Goal: Information Seeking & Learning: Learn about a topic

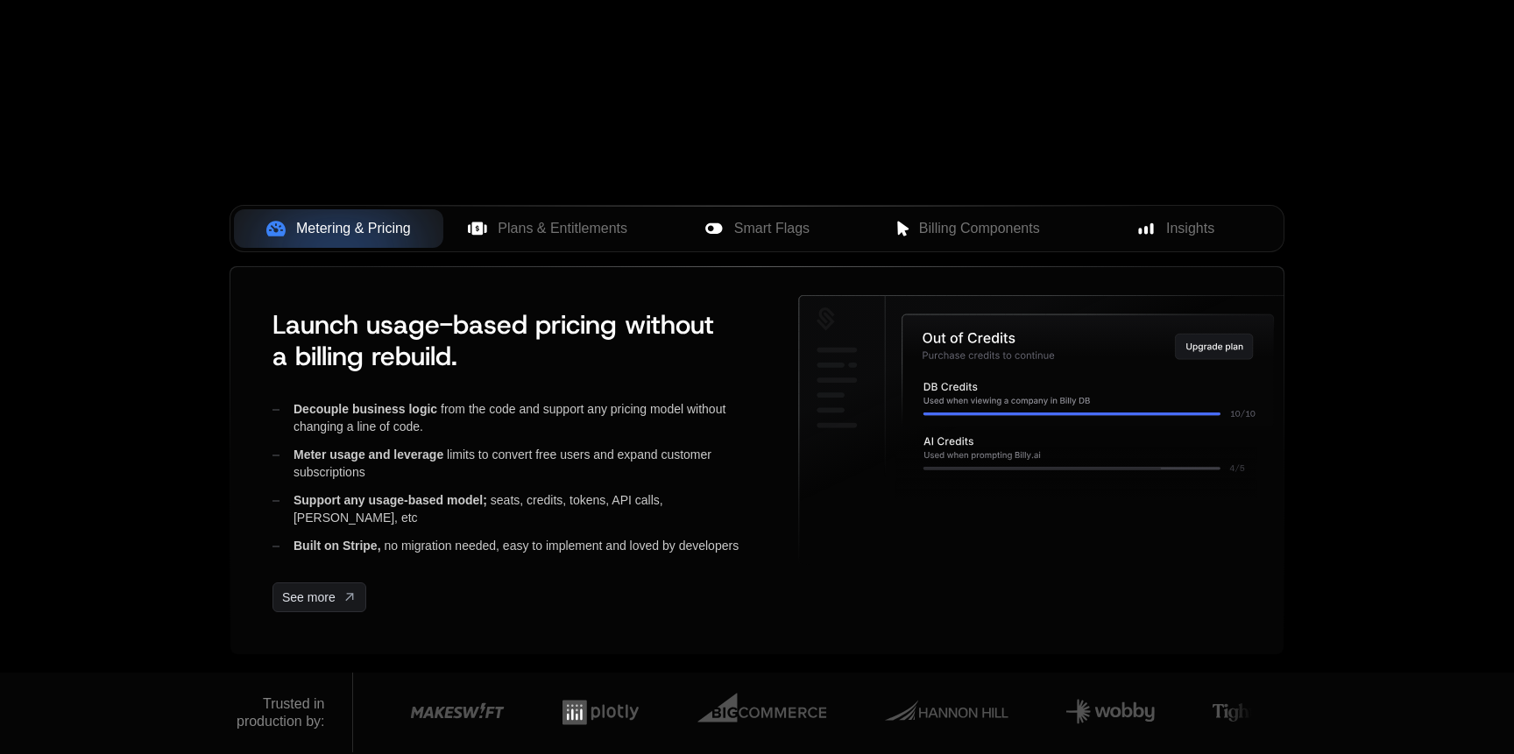
scroll to position [589, 0]
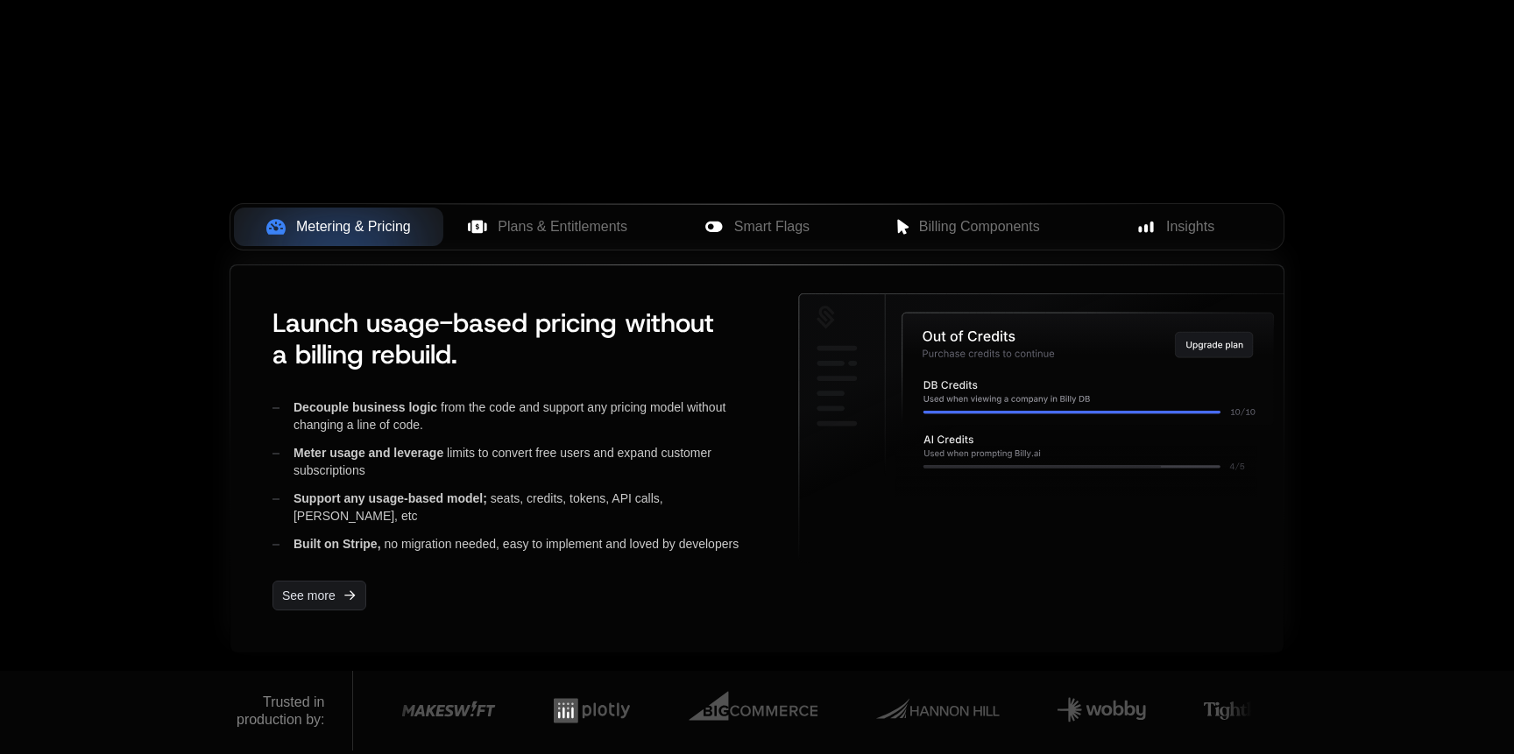
click at [957, 316] on icon at bounding box center [1086, 369] width 371 height 112
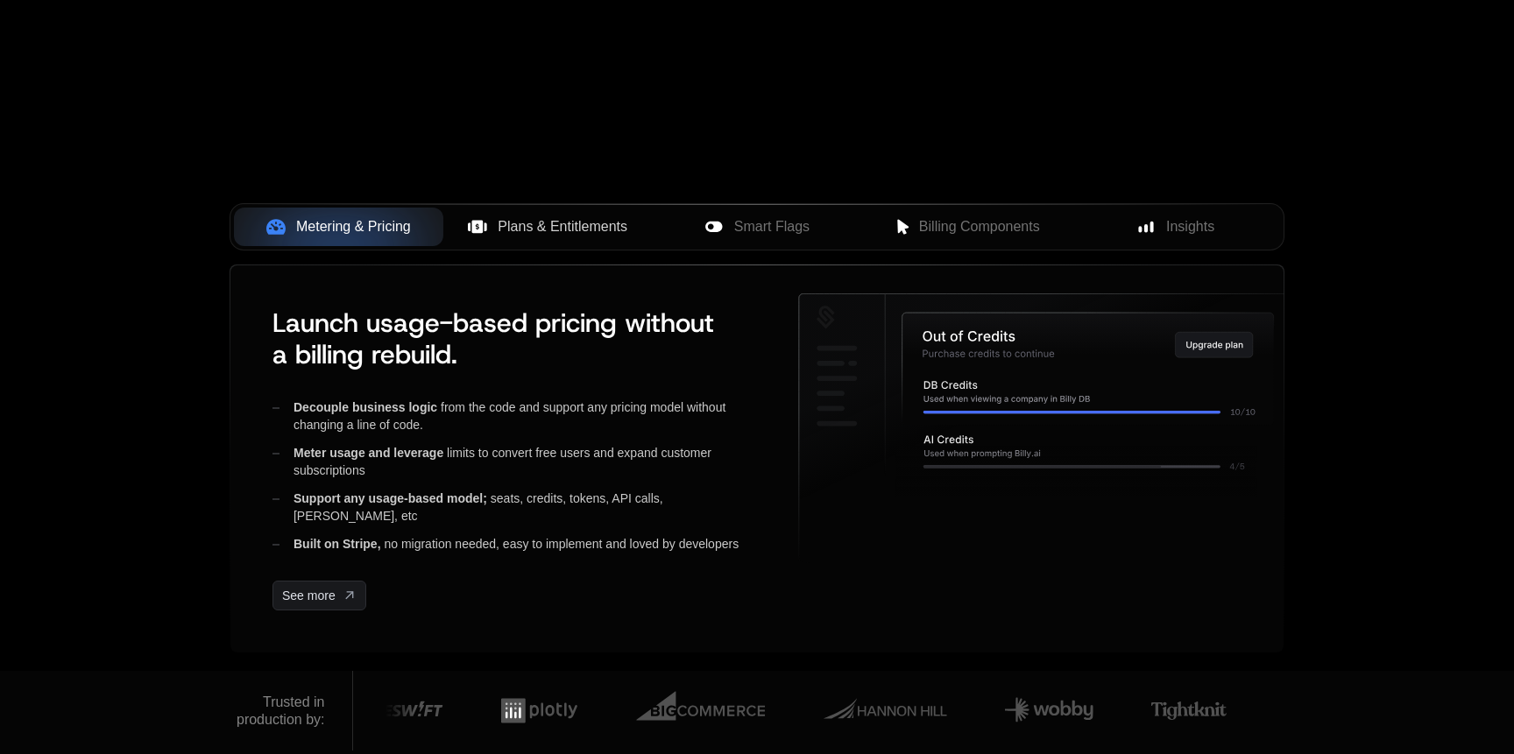
click at [556, 217] on span "Plans & Entitlements" at bounding box center [563, 226] width 130 height 21
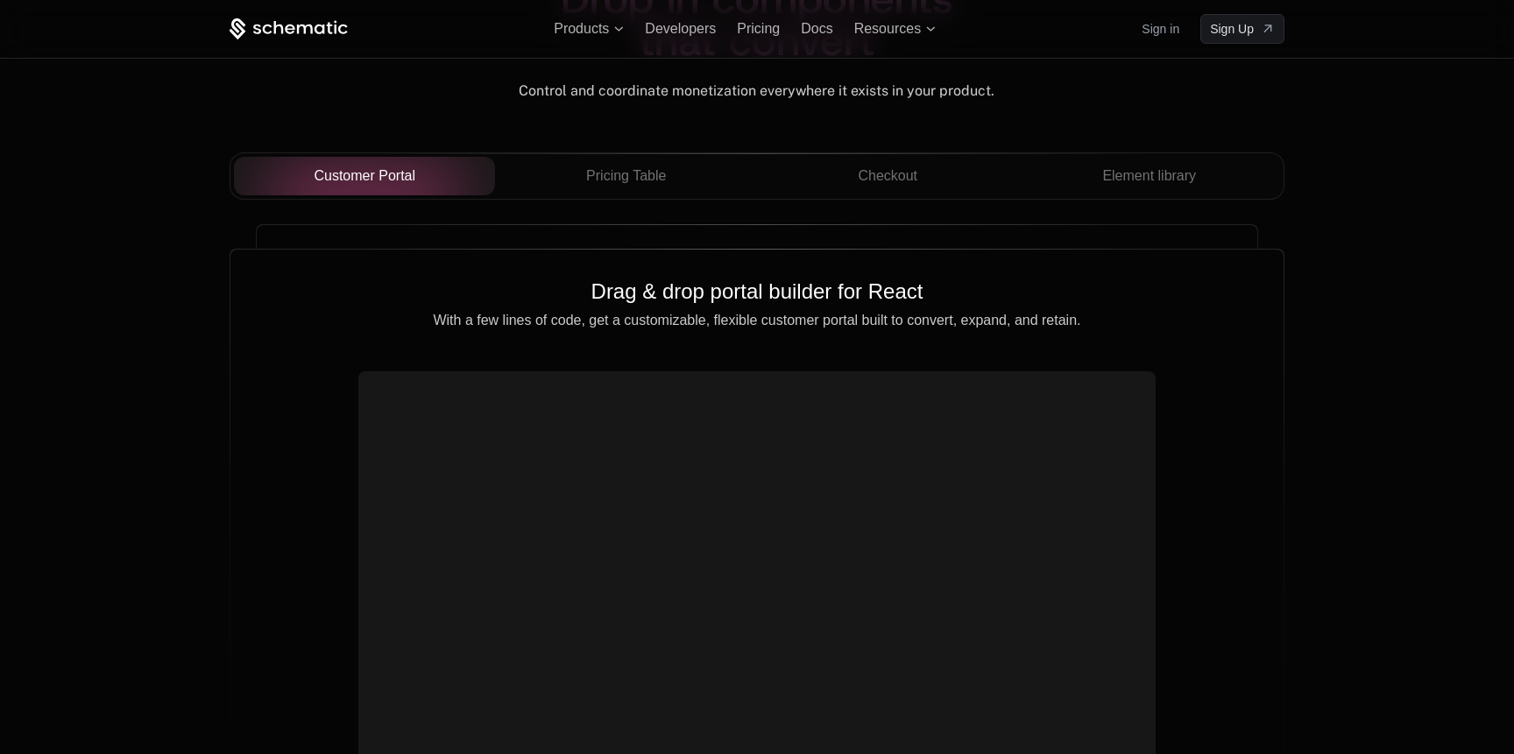
scroll to position [6157, 0]
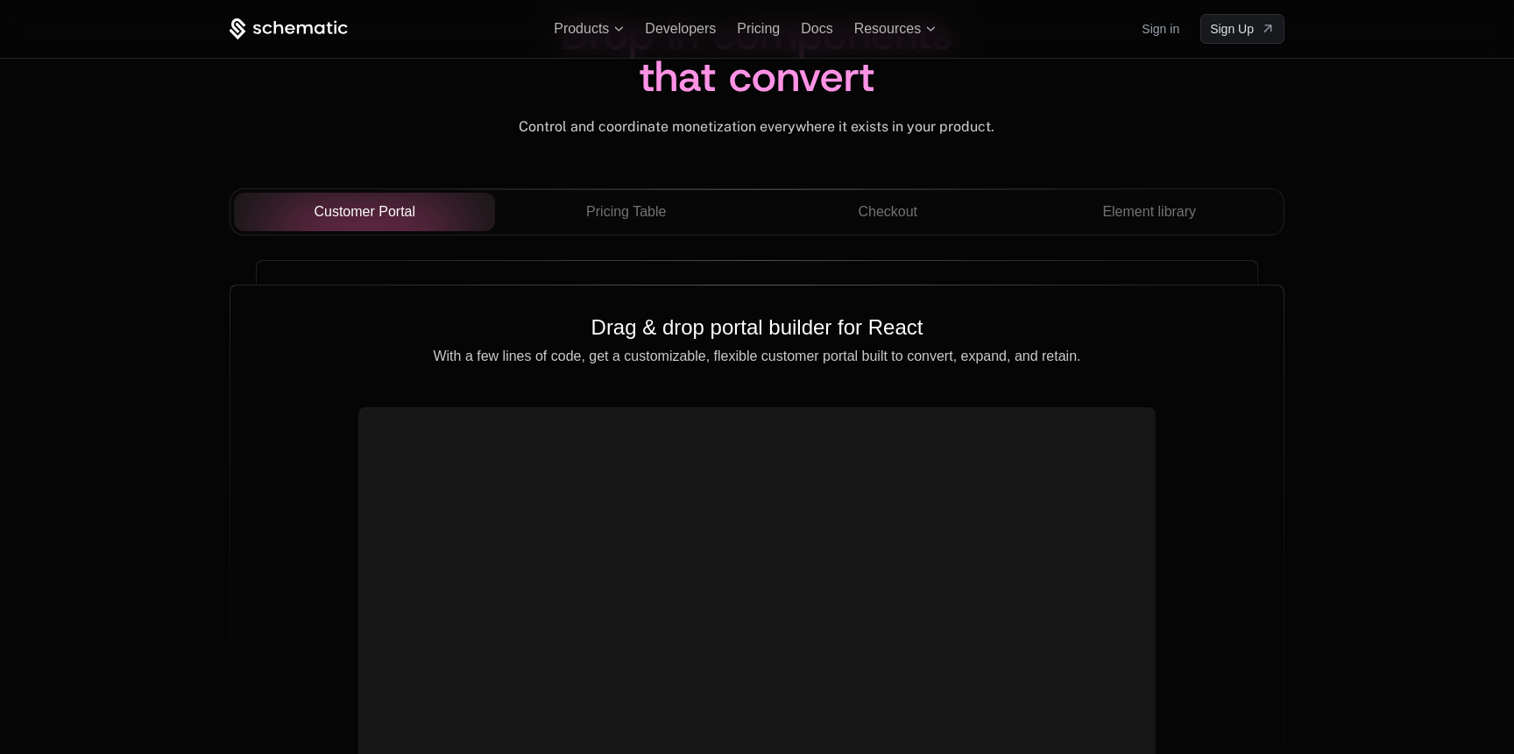
click at [844, 280] on div "Everything you need to inform and convert Embed custom text and buttons, drop i…" at bounding box center [757, 545] width 1000 height 568
click at [659, 215] on span "Pricing Table" at bounding box center [626, 211] width 80 height 21
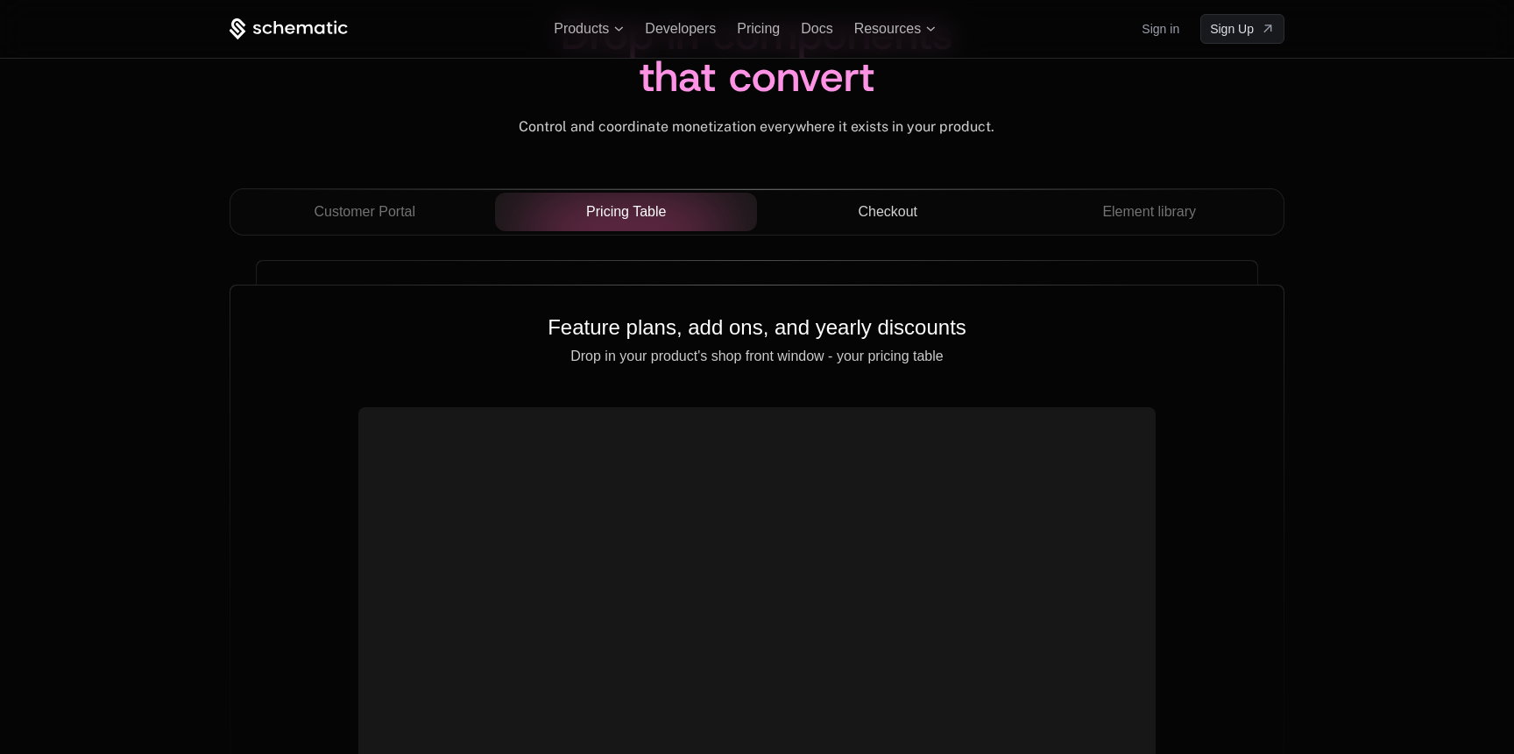
click at [873, 223] on button "Checkout" at bounding box center [888, 212] width 262 height 39
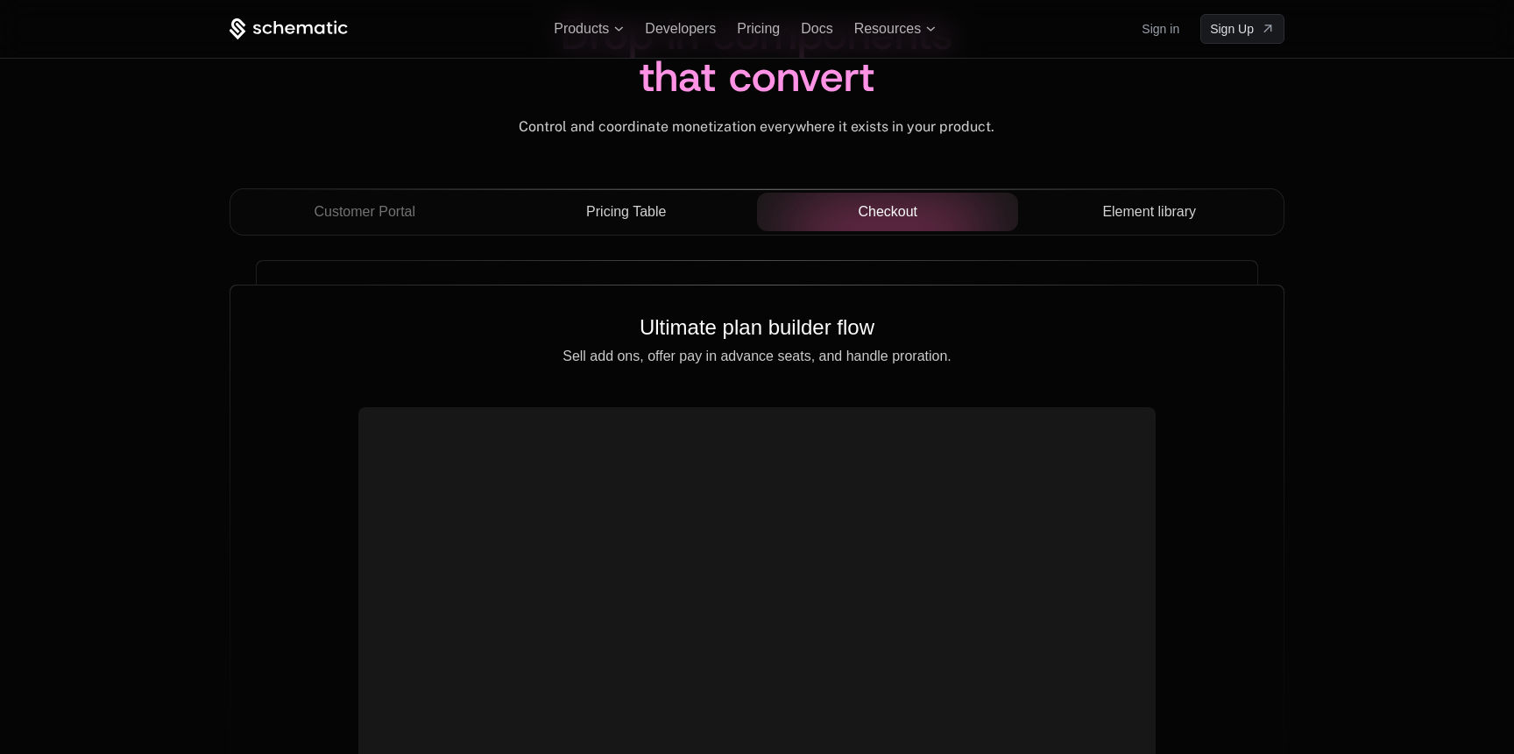
click at [1159, 197] on button "Element library" at bounding box center [1149, 212] width 262 height 39
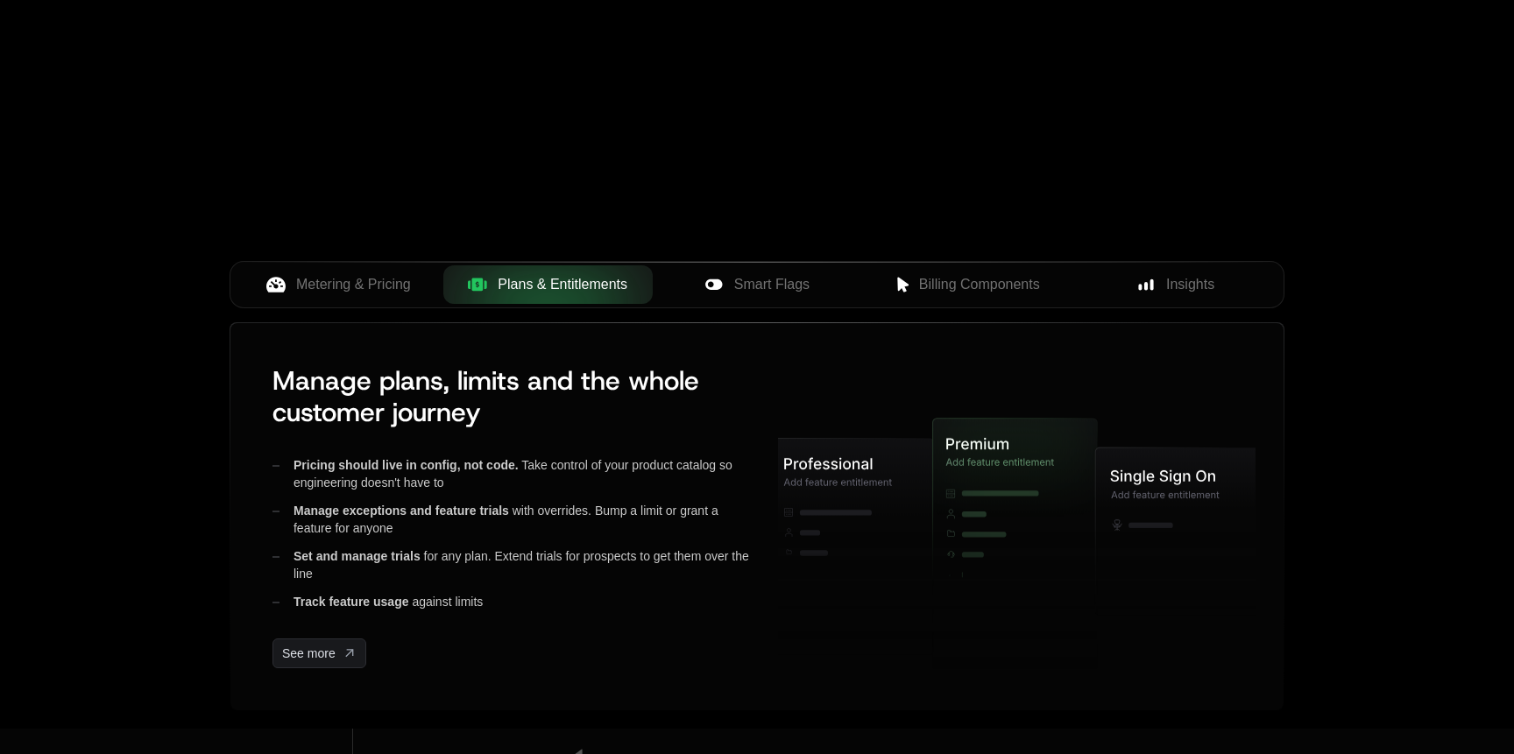
scroll to position [0, 0]
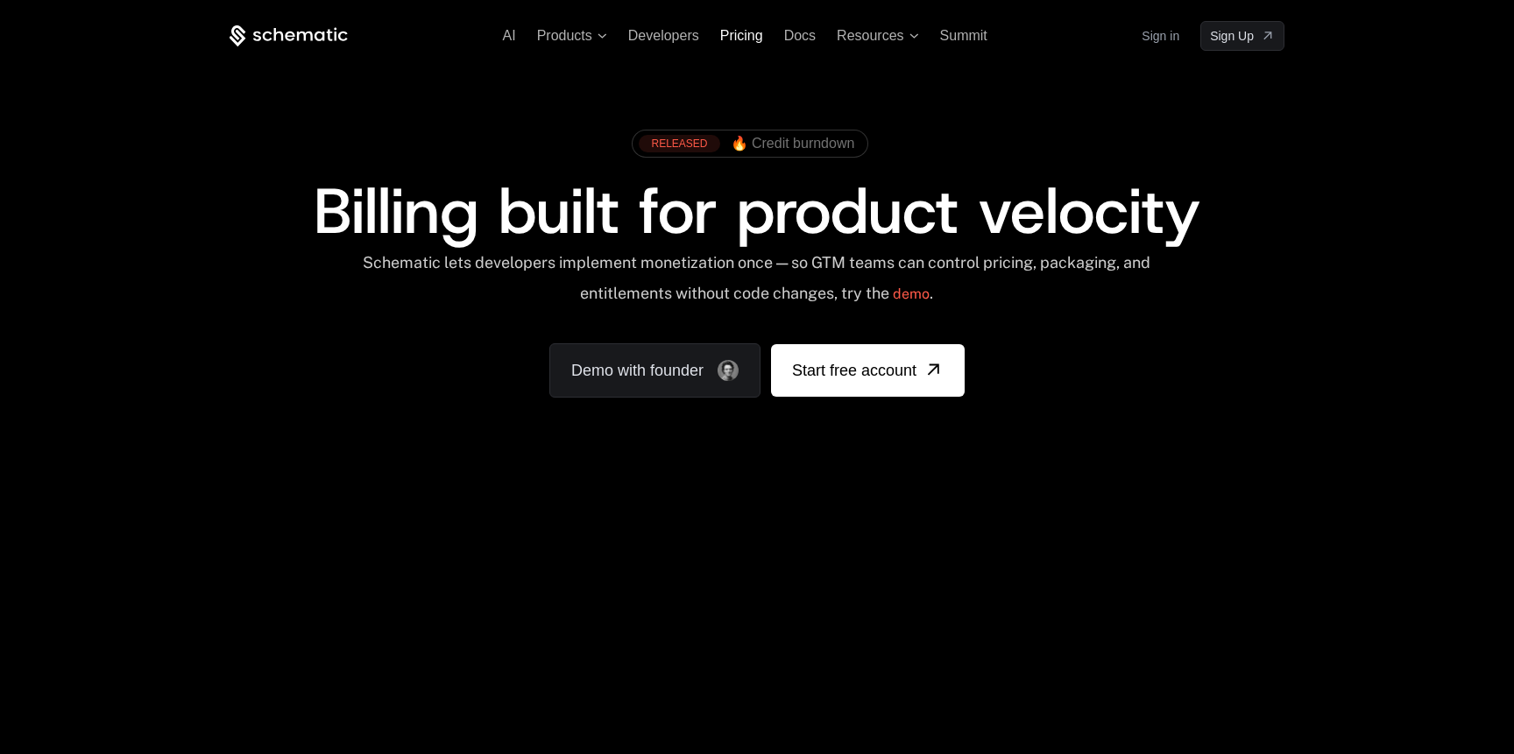
click at [747, 35] on span "Pricing" at bounding box center [741, 35] width 43 height 15
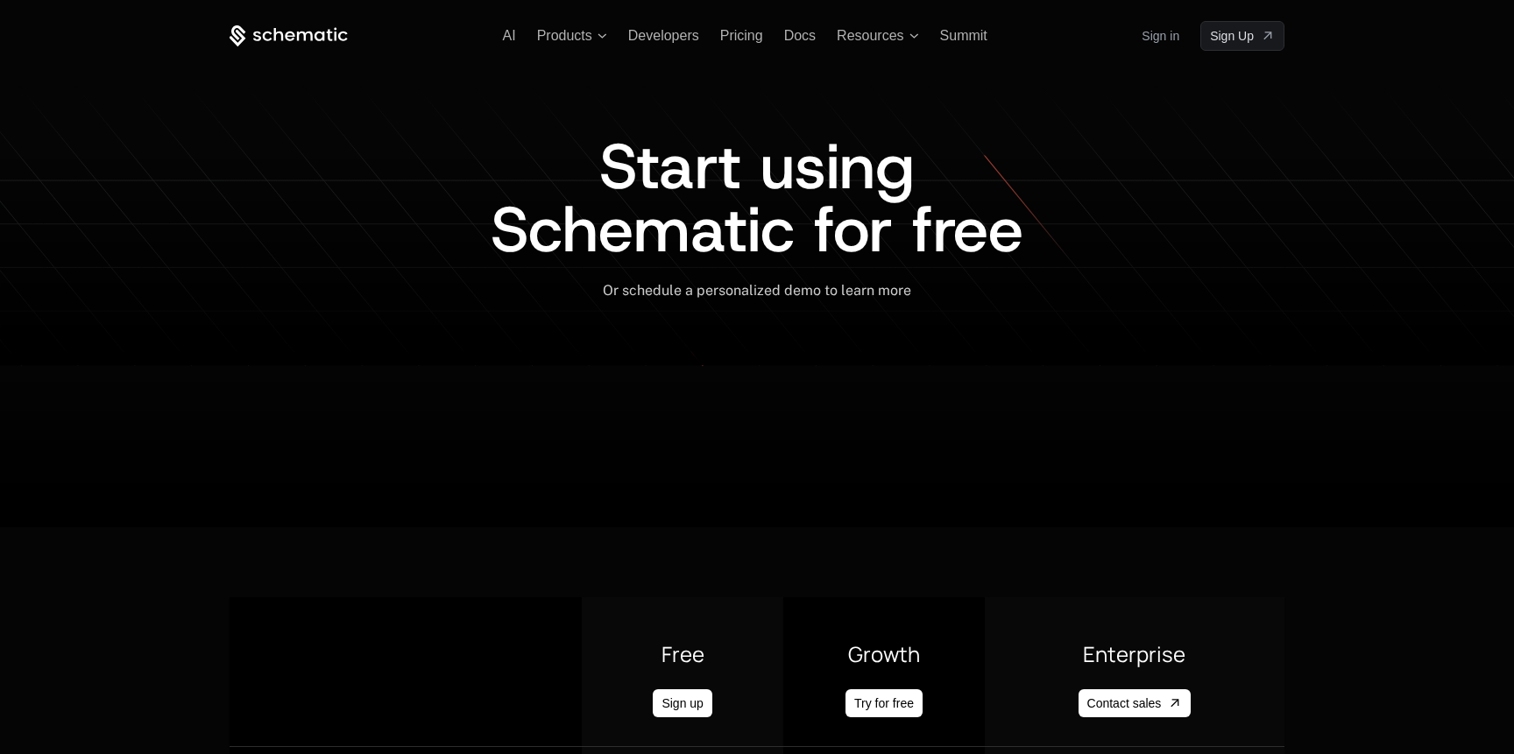
click at [501, 32] on div "AI Products Developers Pricing Docs Resources Summit Sign in Sign Up" at bounding box center [757, 36] width 1055 height 30
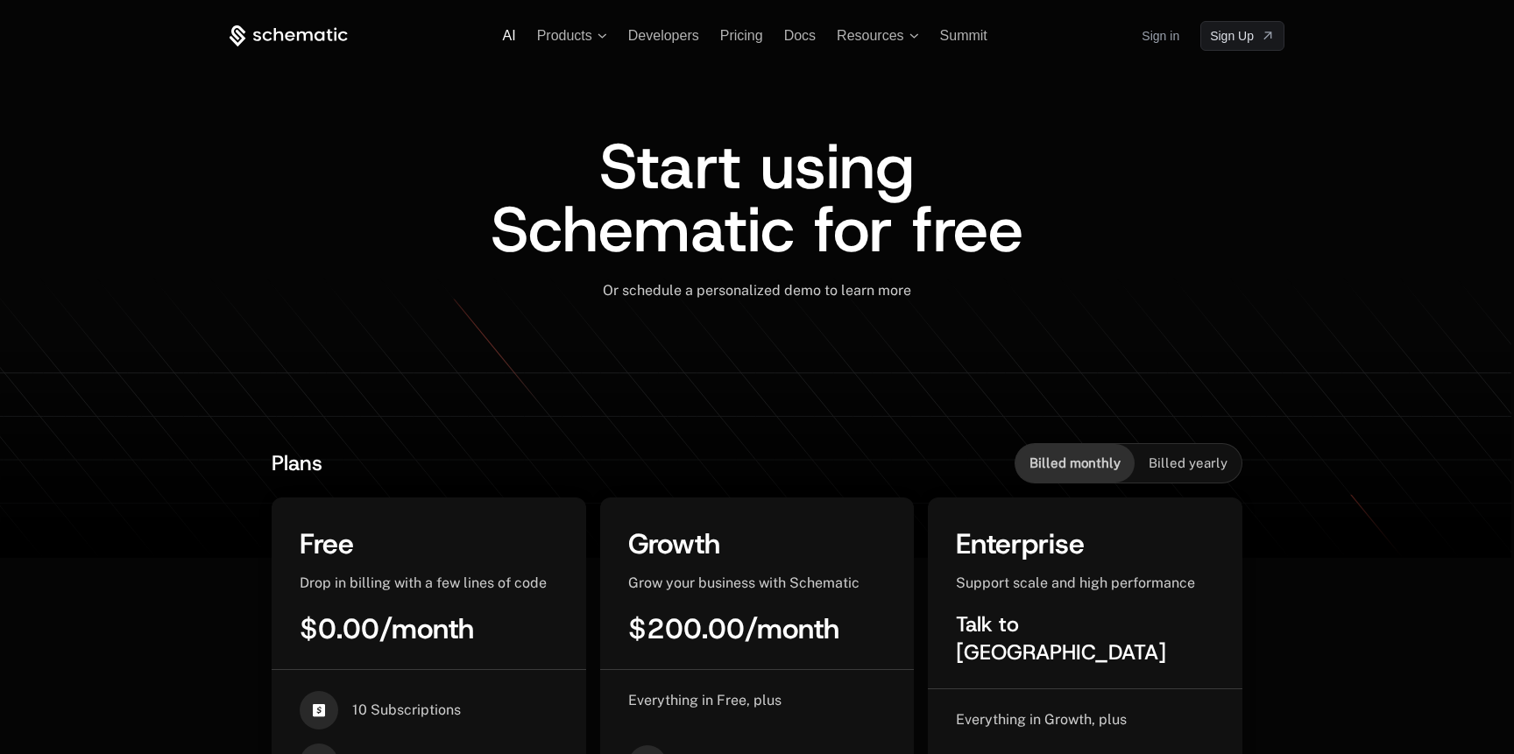
click at [510, 34] on span "AI" at bounding box center [509, 35] width 13 height 15
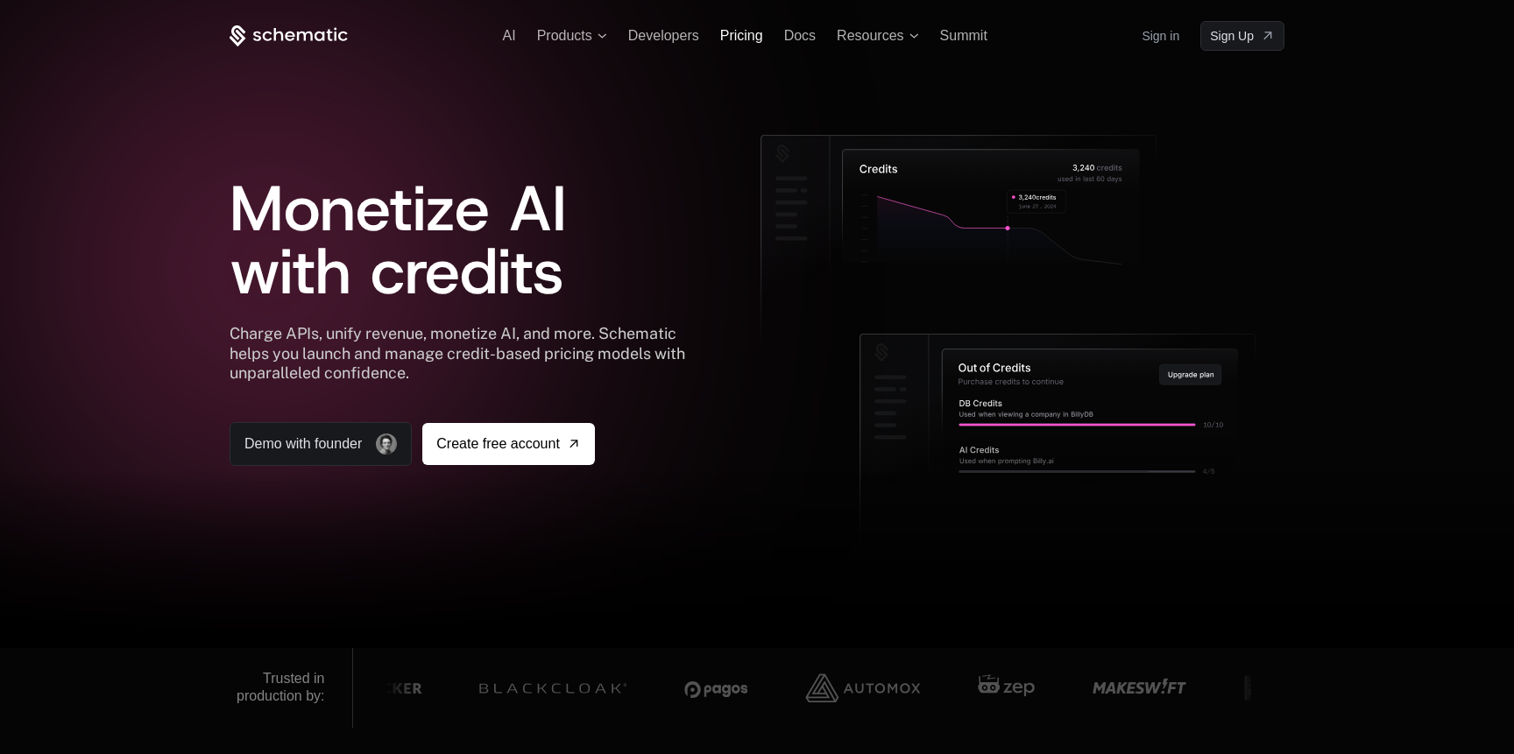
click at [731, 36] on span "Pricing" at bounding box center [741, 35] width 43 height 15
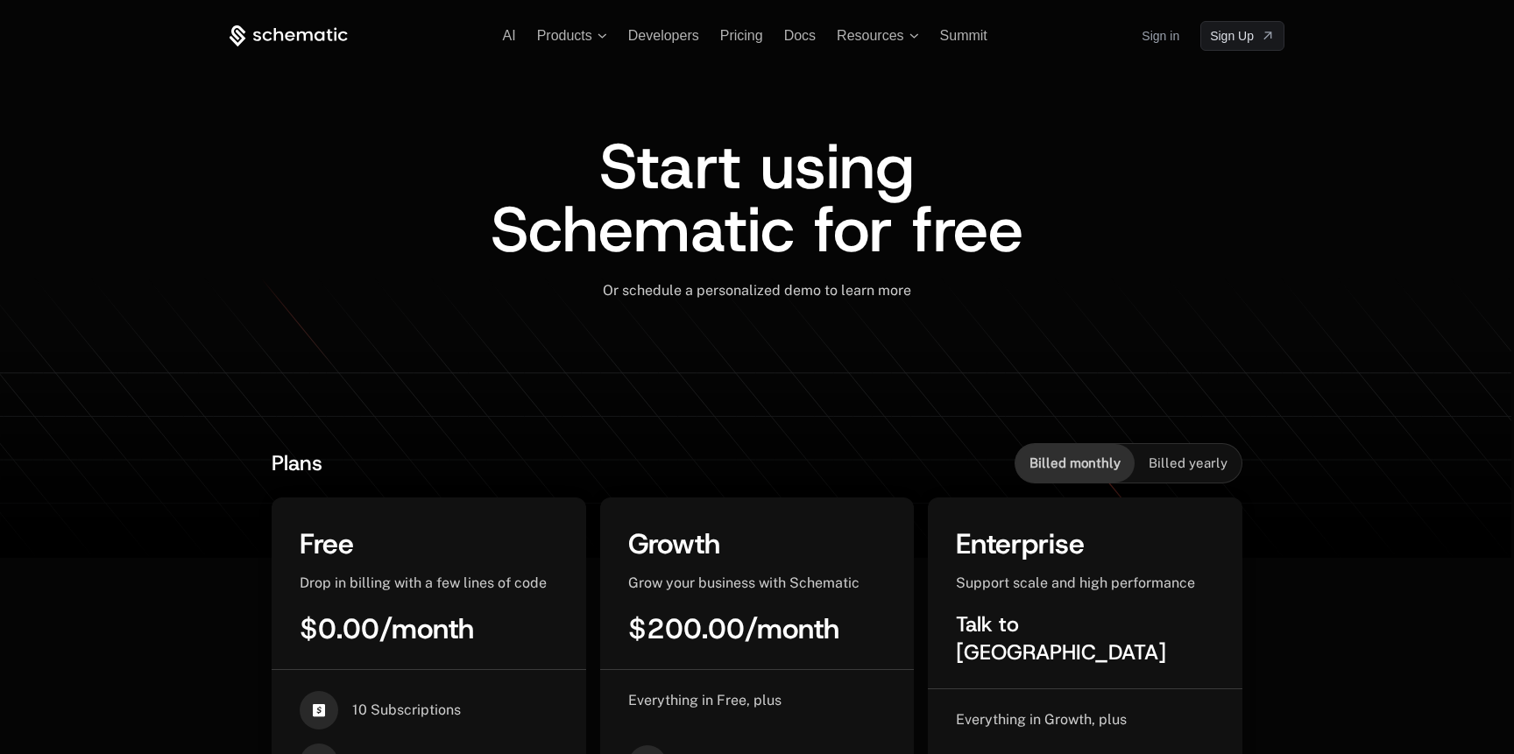
click at [305, 25] on icon at bounding box center [289, 36] width 118 height 22
